Goal: Obtain resource: Obtain resource

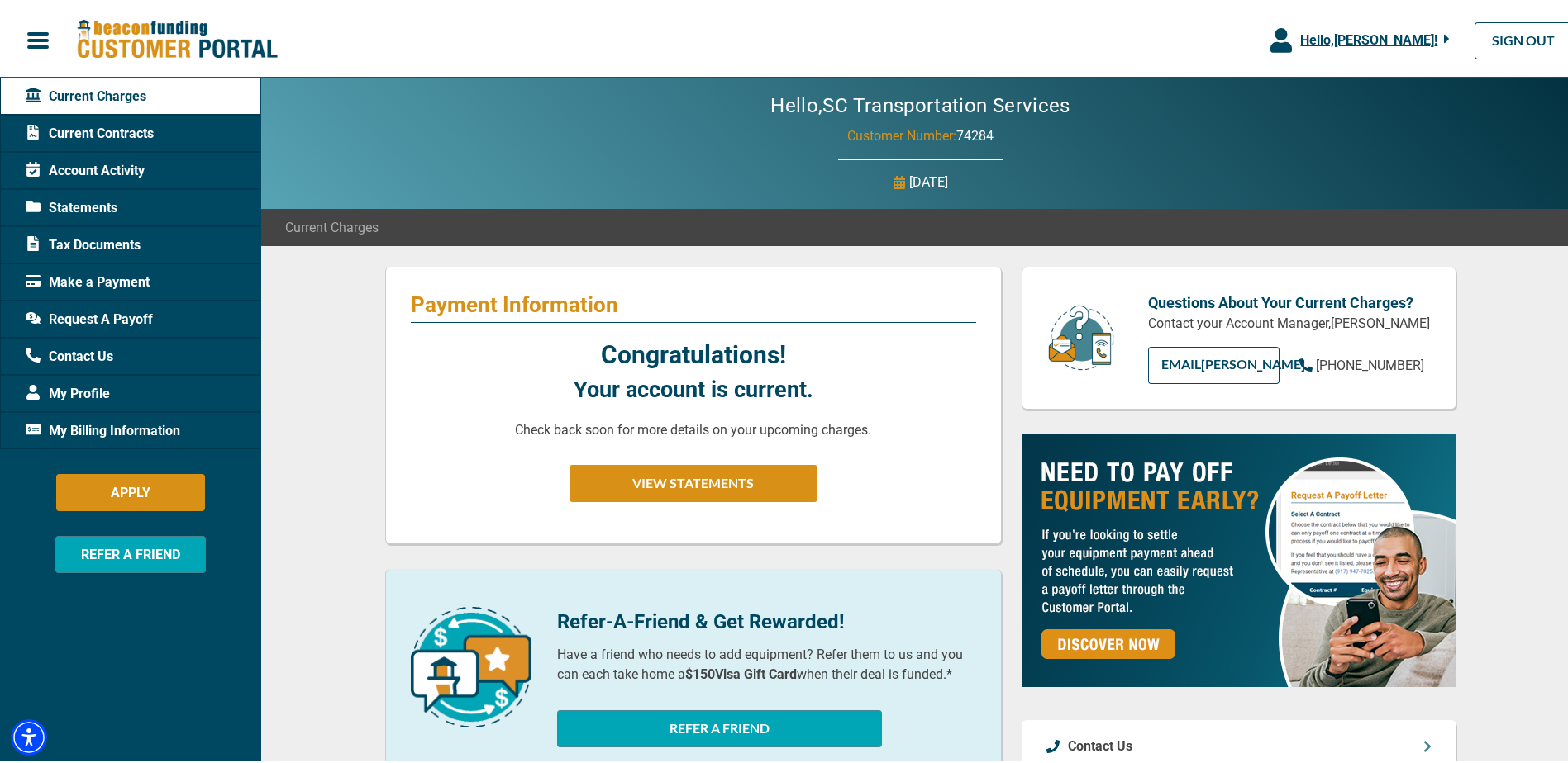
click at [91, 306] on span "Request A Payoff" at bounding box center [89, 316] width 127 height 20
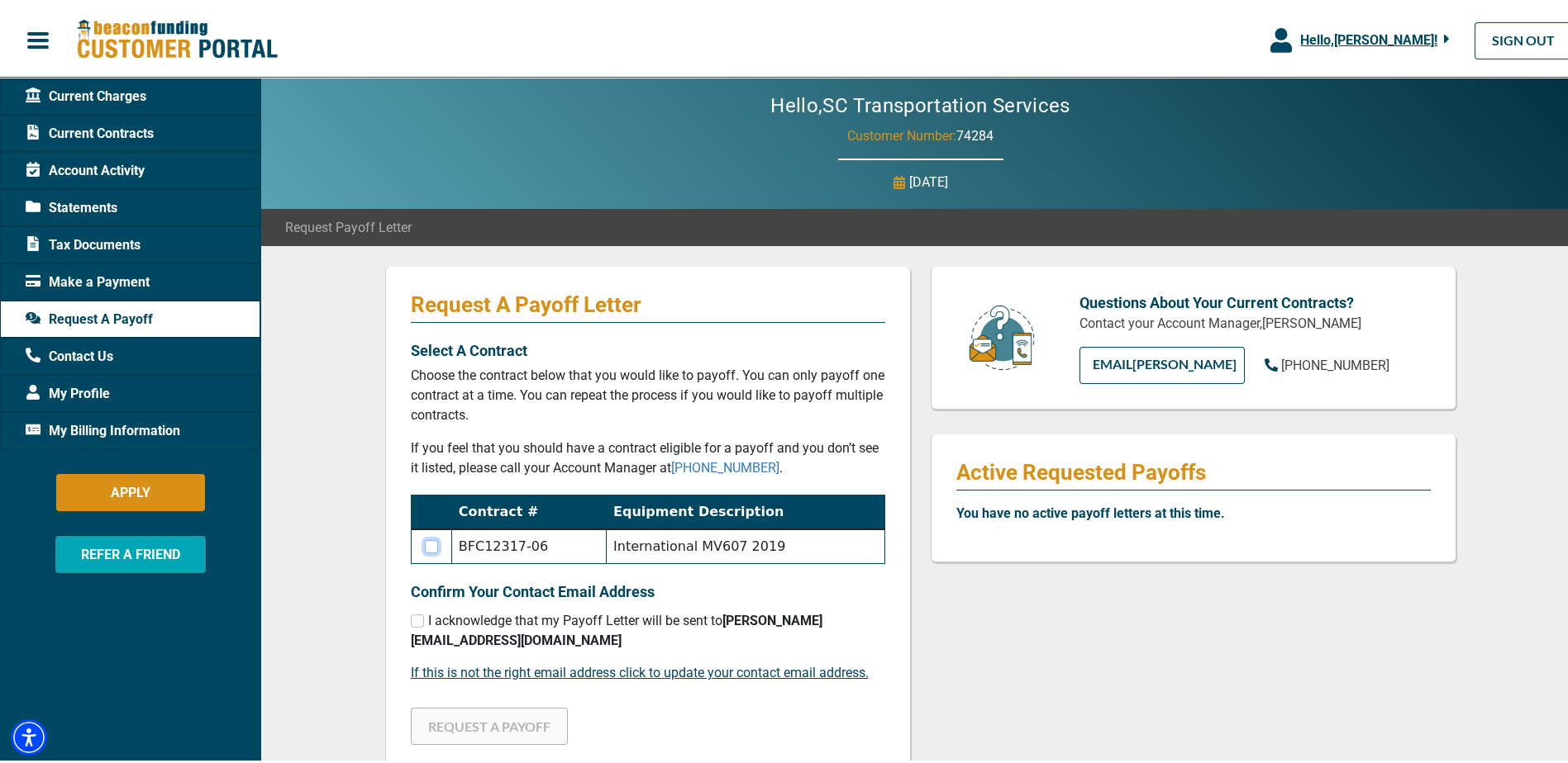
click at [424, 541] on input "checkbox" at bounding box center [431, 544] width 13 height 13
checkbox input "true"
click at [411, 620] on input "checkbox" at bounding box center [418, 618] width 13 height 13
checkbox input "true"
click at [485, 705] on button "REQUEST A PAYOFF" at bounding box center [489, 723] width 157 height 37
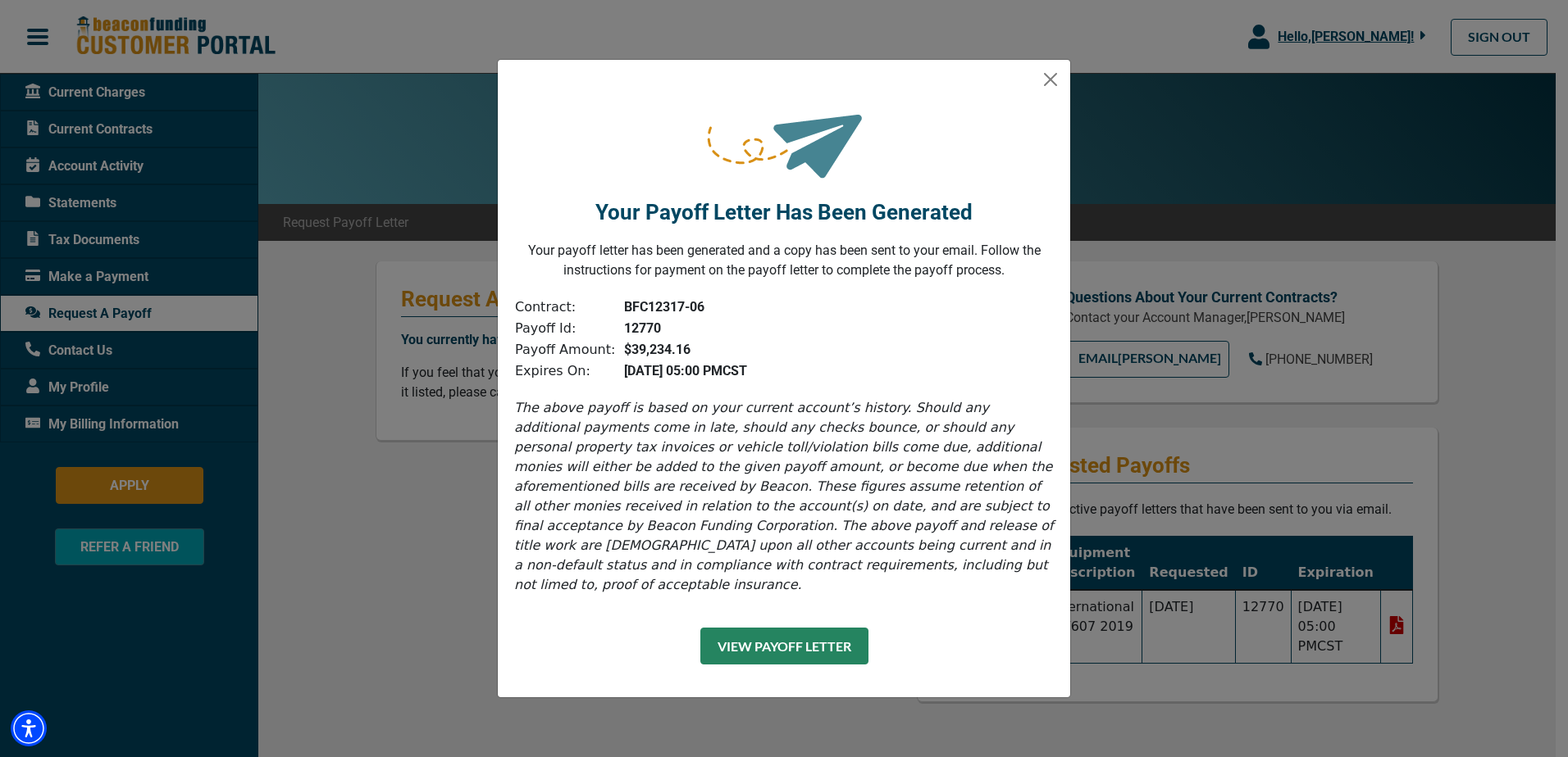
click at [777, 638] on button "View Payoff Letter" at bounding box center [784, 646] width 168 height 37
